Goal: Task Accomplishment & Management: Complete application form

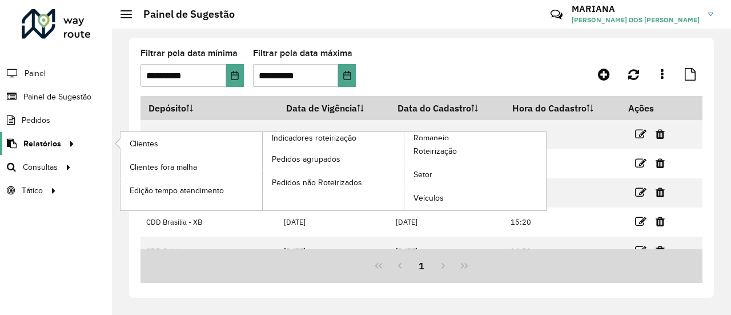
click at [62, 143] on div at bounding box center [69, 144] width 17 height 12
click at [145, 138] on span "Clientes" at bounding box center [145, 144] width 31 height 12
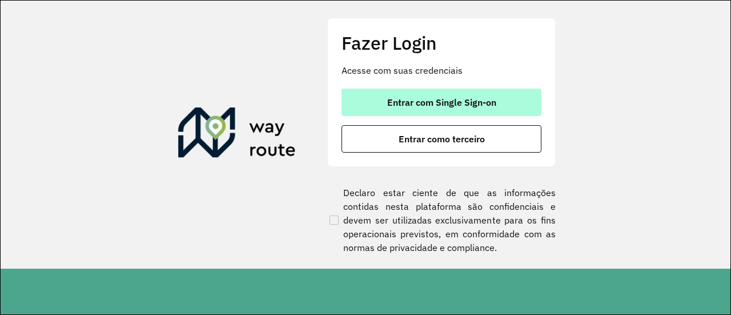
click at [389, 90] on button "Entrar com Single Sign-on" at bounding box center [442, 102] width 200 height 27
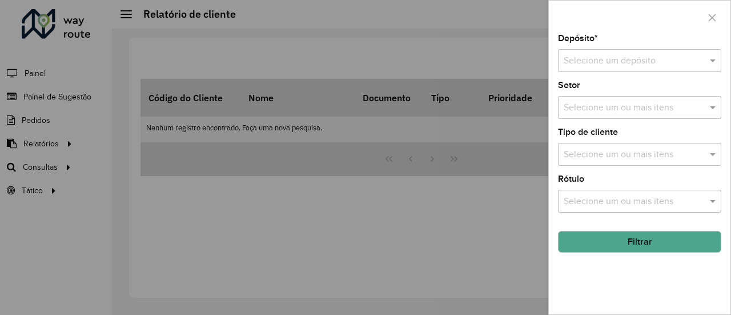
click at [649, 55] on input "text" at bounding box center [628, 61] width 129 height 14
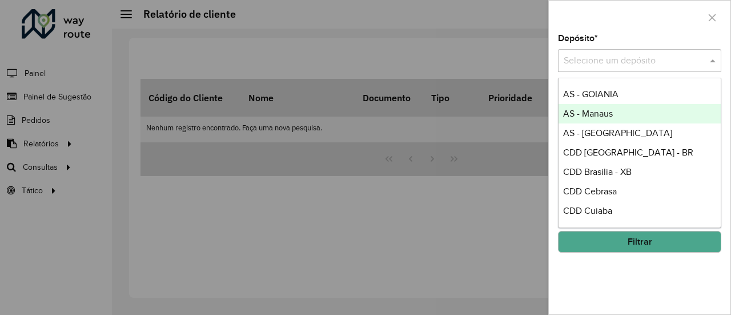
scroll to position [60, 0]
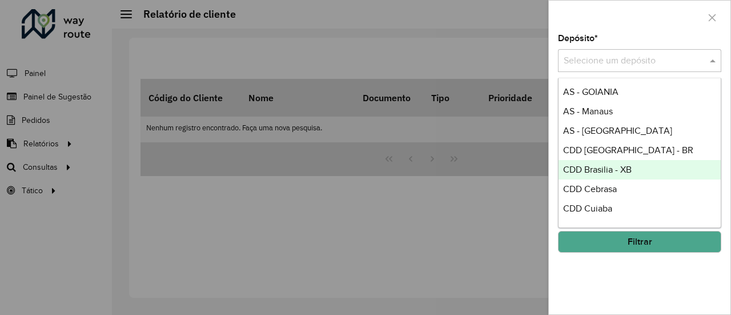
click at [594, 175] on div "CDD Brasilia - XB" at bounding box center [640, 169] width 163 height 19
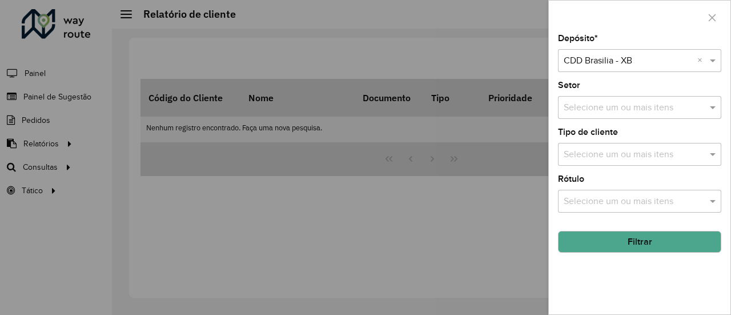
click at [612, 243] on button "Filtrar" at bounding box center [639, 242] width 163 height 22
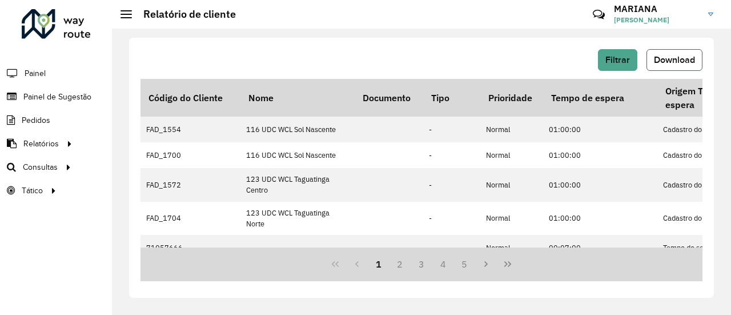
click at [668, 68] on button "Download" at bounding box center [675, 60] width 56 height 22
click at [61, 102] on link "Painel de Sugestão" at bounding box center [47, 96] width 95 height 23
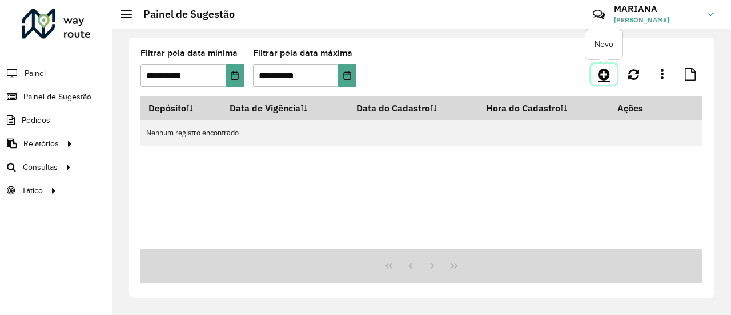
click at [611, 78] on link at bounding box center [604, 74] width 26 height 21
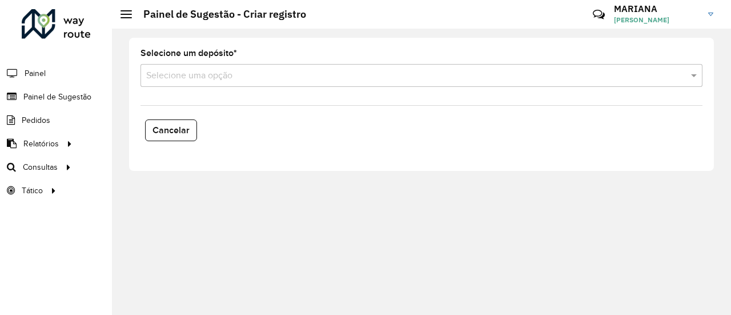
click at [455, 75] on input "text" at bounding box center [410, 76] width 528 height 14
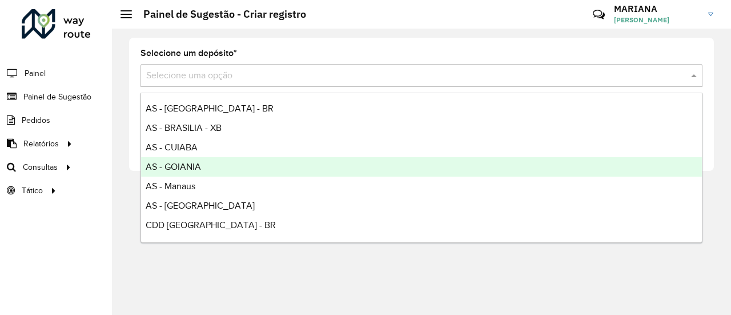
scroll to position [63, 0]
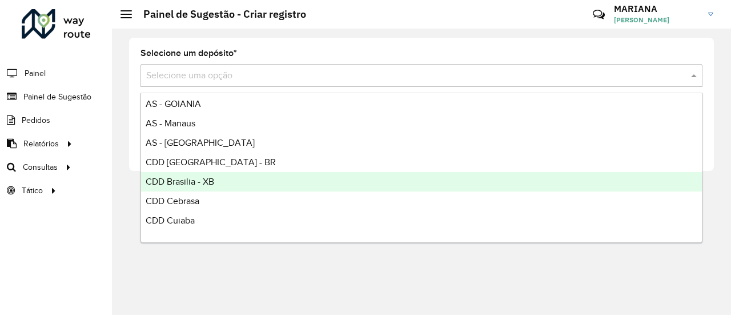
click at [262, 178] on div "CDD Brasilia - XB" at bounding box center [421, 181] width 561 height 19
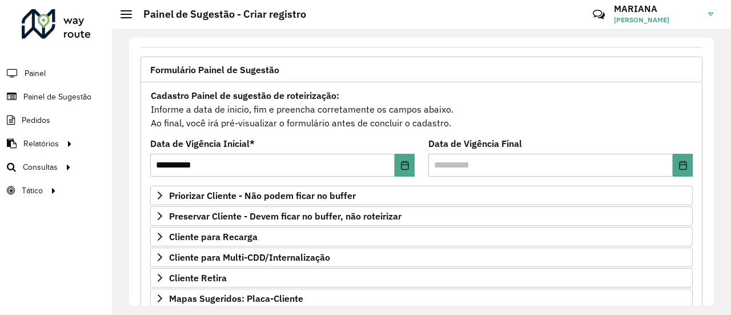
scroll to position [66, 0]
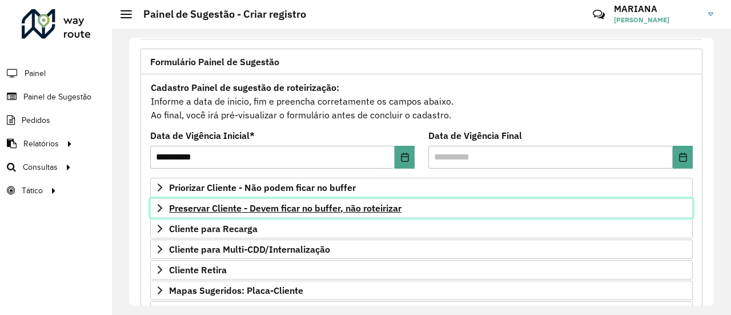
click at [281, 207] on span "Preservar Cliente - Devem ficar no buffer, não roteirizar" at bounding box center [285, 207] width 233 height 9
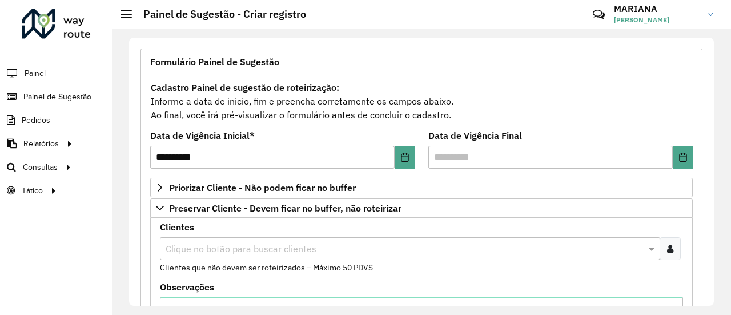
click at [240, 245] on input "text" at bounding box center [404, 249] width 483 height 14
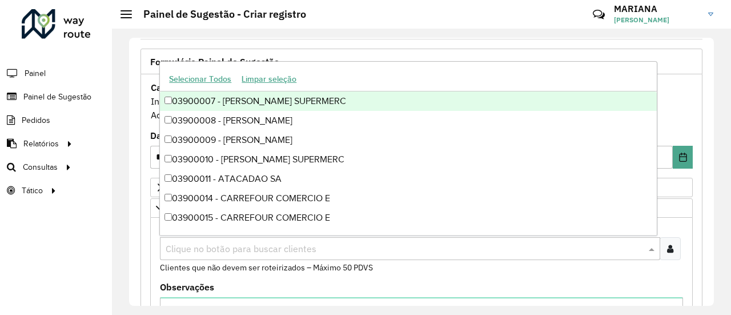
paste input "*****"
type input "*****"
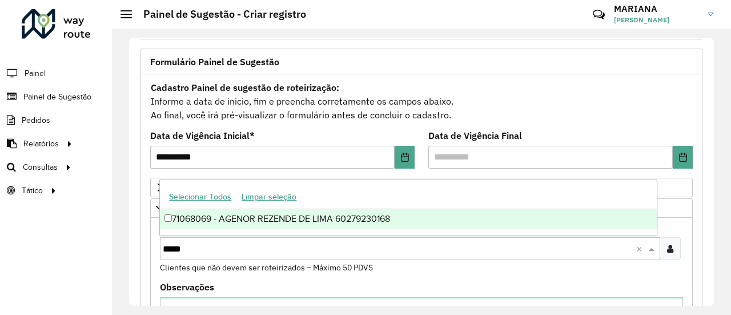
click at [246, 224] on div "71068069 - AGENOR REZENDE DE LIMA 60279230168" at bounding box center [408, 218] width 497 height 19
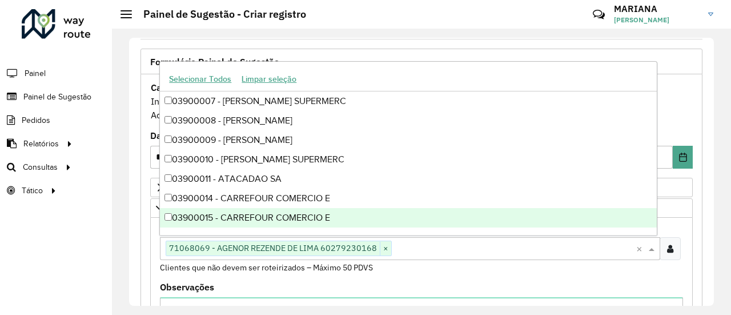
paste input "*****"
type input "*****"
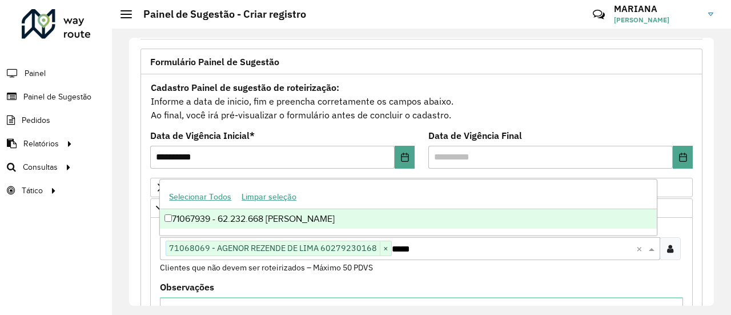
click at [263, 223] on div "71067939 - 62.232.668 [PERSON_NAME]" at bounding box center [408, 218] width 497 height 19
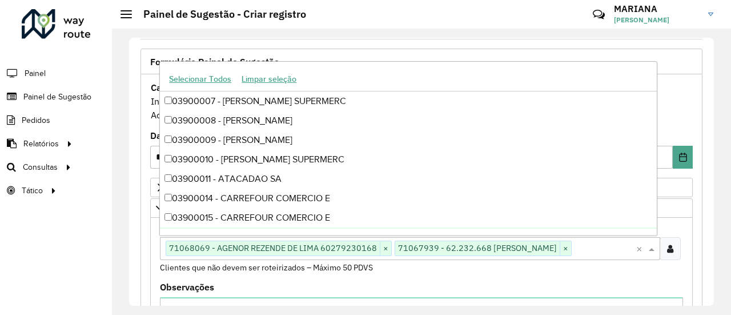
click at [302, 273] on small "Clientes que não devem ser roteirizados – Máximo 50 PDVS" at bounding box center [266, 267] width 213 height 10
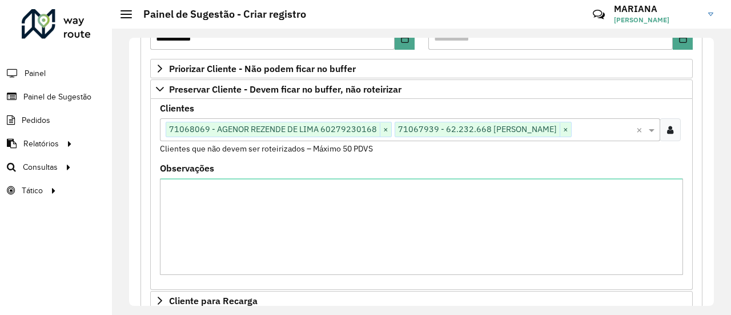
scroll to position [186, 0]
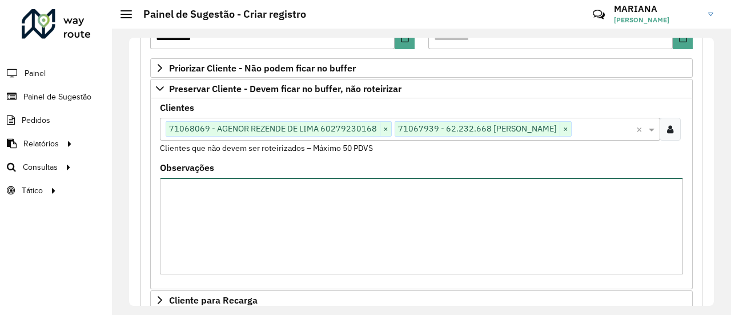
click at [301, 250] on textarea "Observações" at bounding box center [421, 226] width 523 height 97
type textarea "**********"
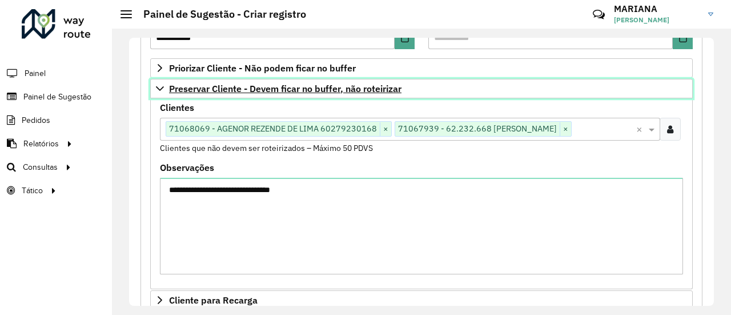
click at [158, 90] on icon at bounding box center [159, 88] width 9 height 9
